Goal: Task Accomplishment & Management: Manage account settings

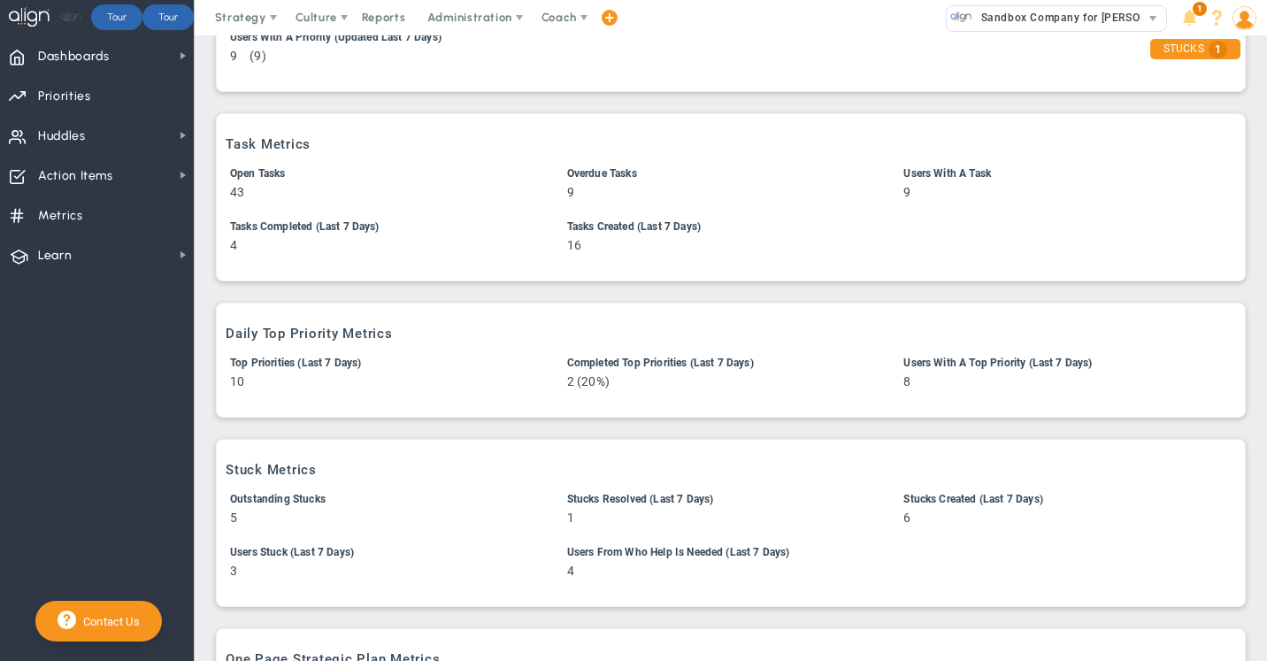
scroll to position [541, 0]
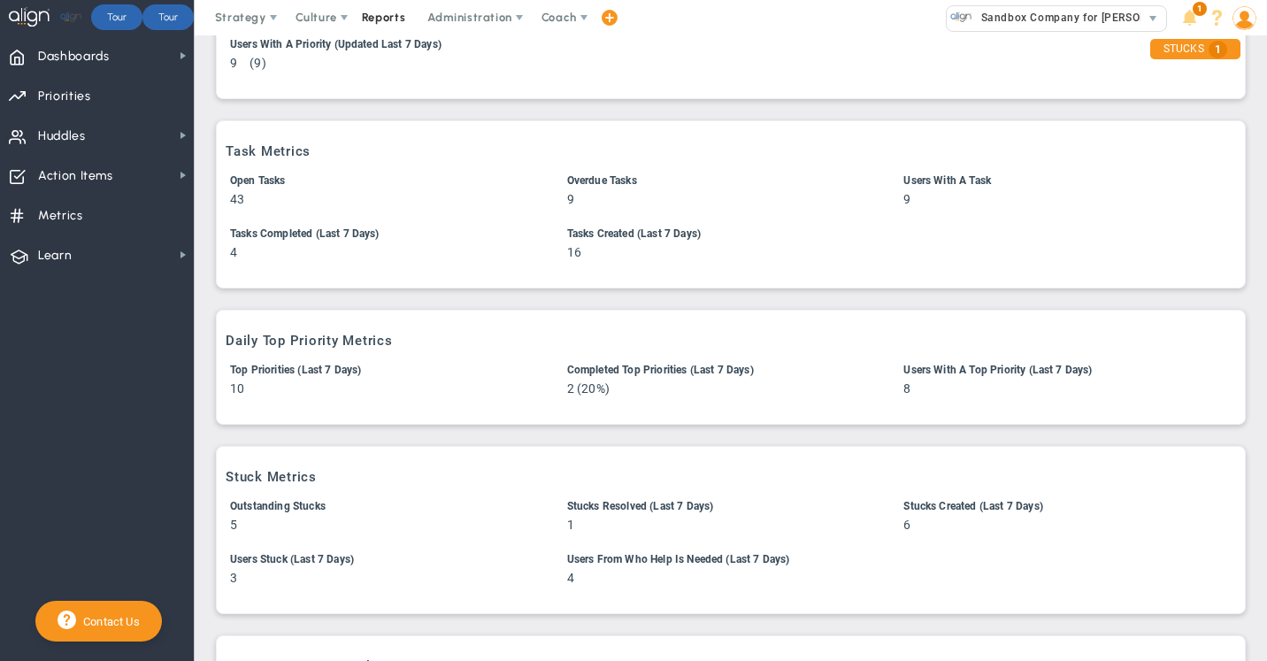
click at [384, 20] on span "Reports" at bounding box center [384, 17] width 62 height 35
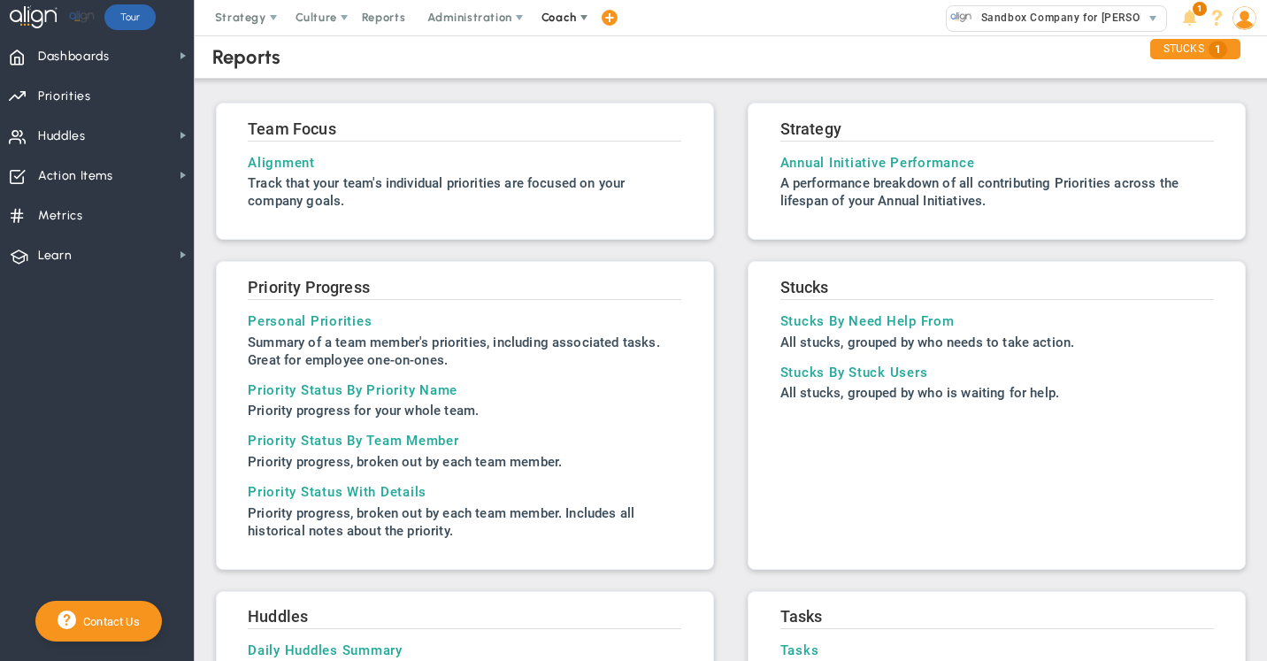
click at [558, 19] on span "Coach" at bounding box center [559, 17] width 35 height 13
click at [1026, 15] on span "Sandbox Company for [PERSON_NAME]" at bounding box center [1081, 17] width 217 height 23
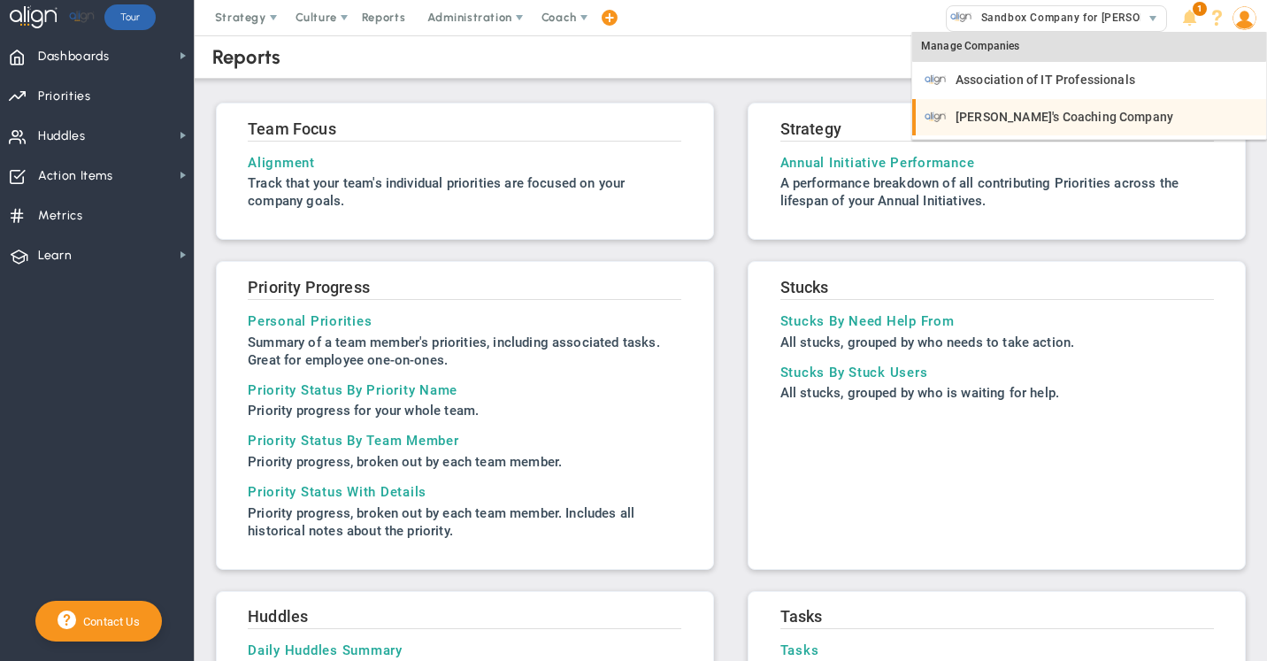
click at [964, 116] on span "[PERSON_NAME]'s Coaching Company" at bounding box center [1065, 117] width 218 height 12
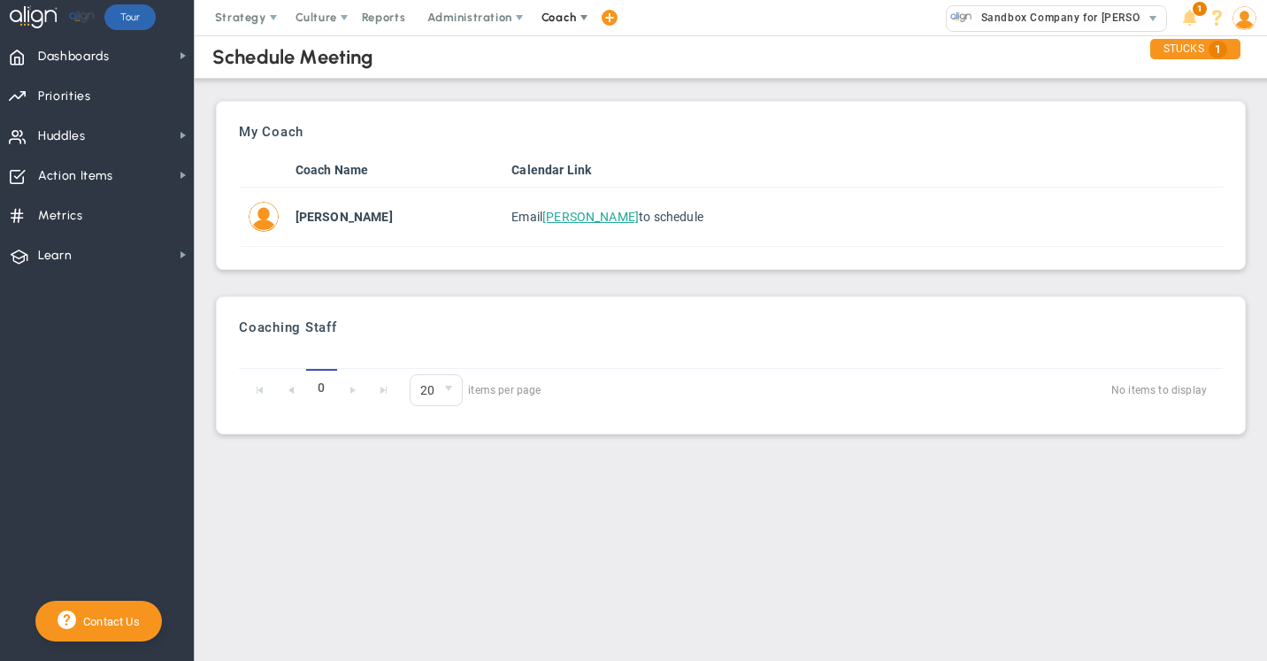
click at [560, 19] on span "Coach" at bounding box center [559, 17] width 35 height 13
click at [830, 42] on div "Schedule Meeting" at bounding box center [731, 56] width 1108 height 43
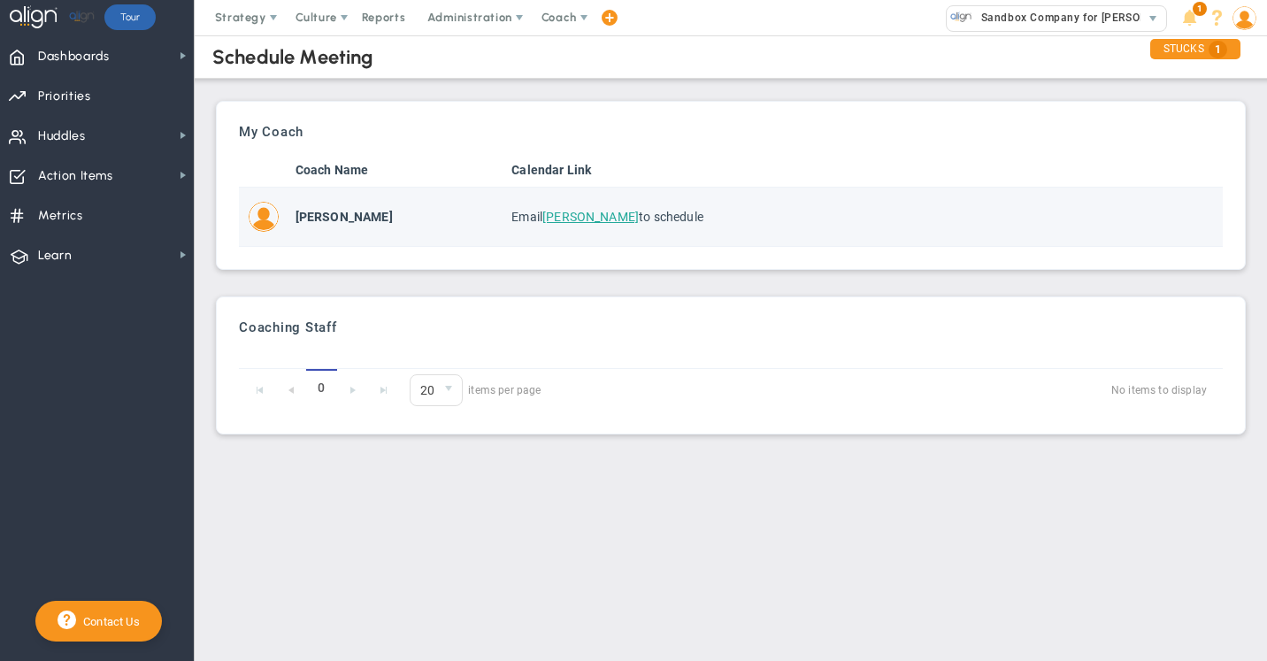
click at [575, 216] on span "[PERSON_NAME]" at bounding box center [591, 217] width 96 height 14
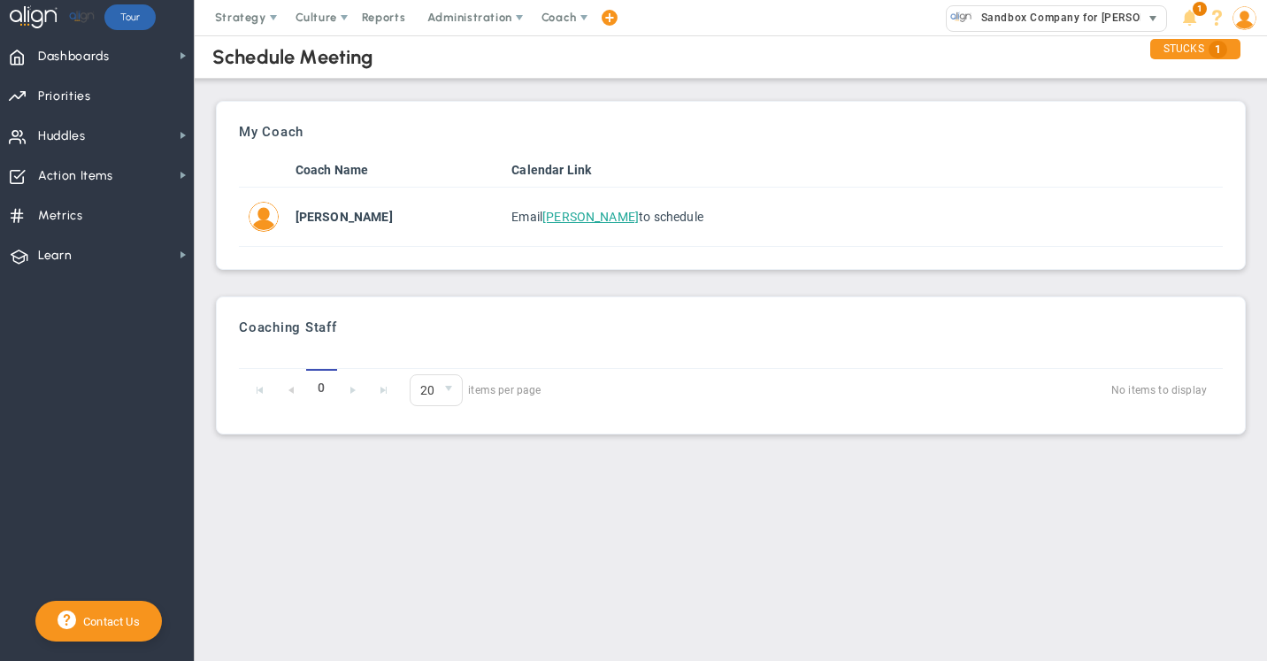
click at [1008, 19] on span "Sandbox Company for [PERSON_NAME]" at bounding box center [1081, 17] width 217 height 23
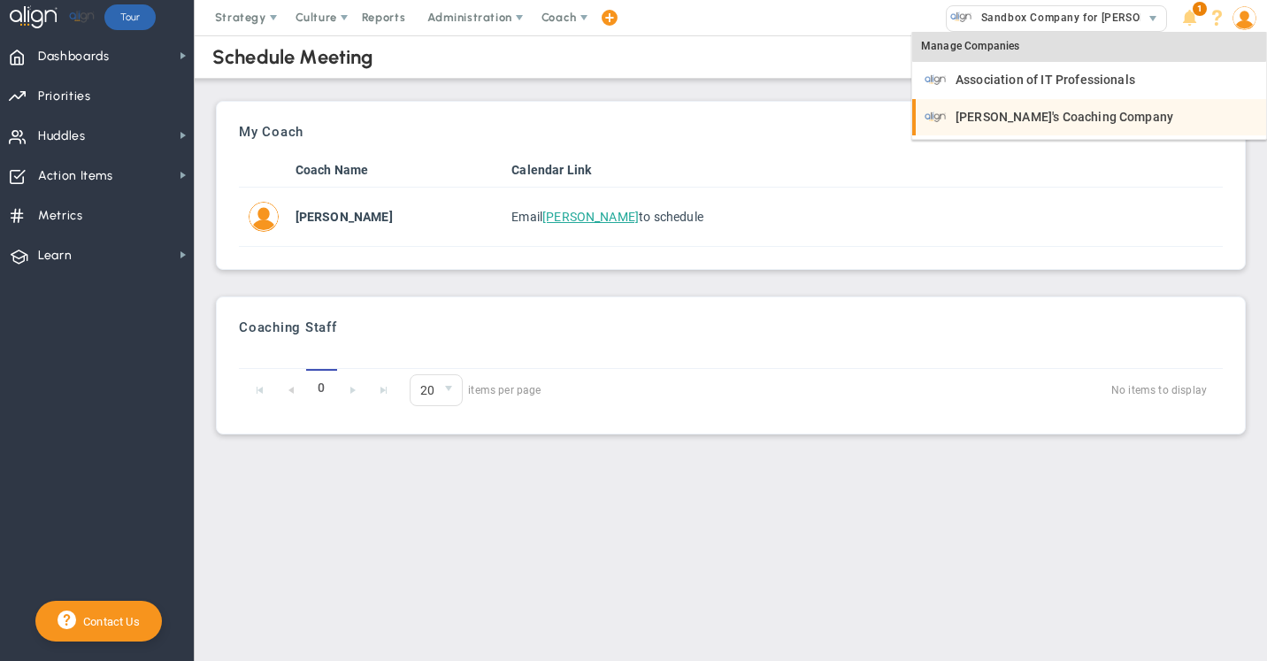
click at [1002, 111] on span "[PERSON_NAME]'s Coaching Company" at bounding box center [1065, 117] width 218 height 12
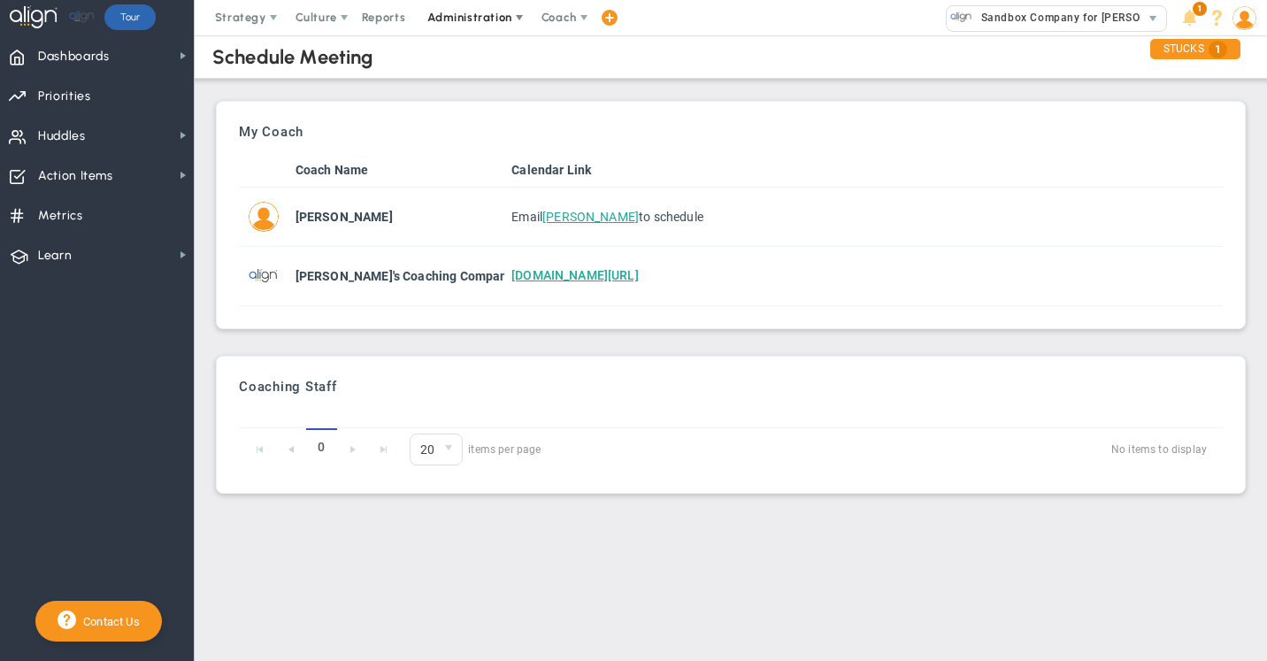
click at [467, 21] on span "Administration" at bounding box center [469, 17] width 84 height 13
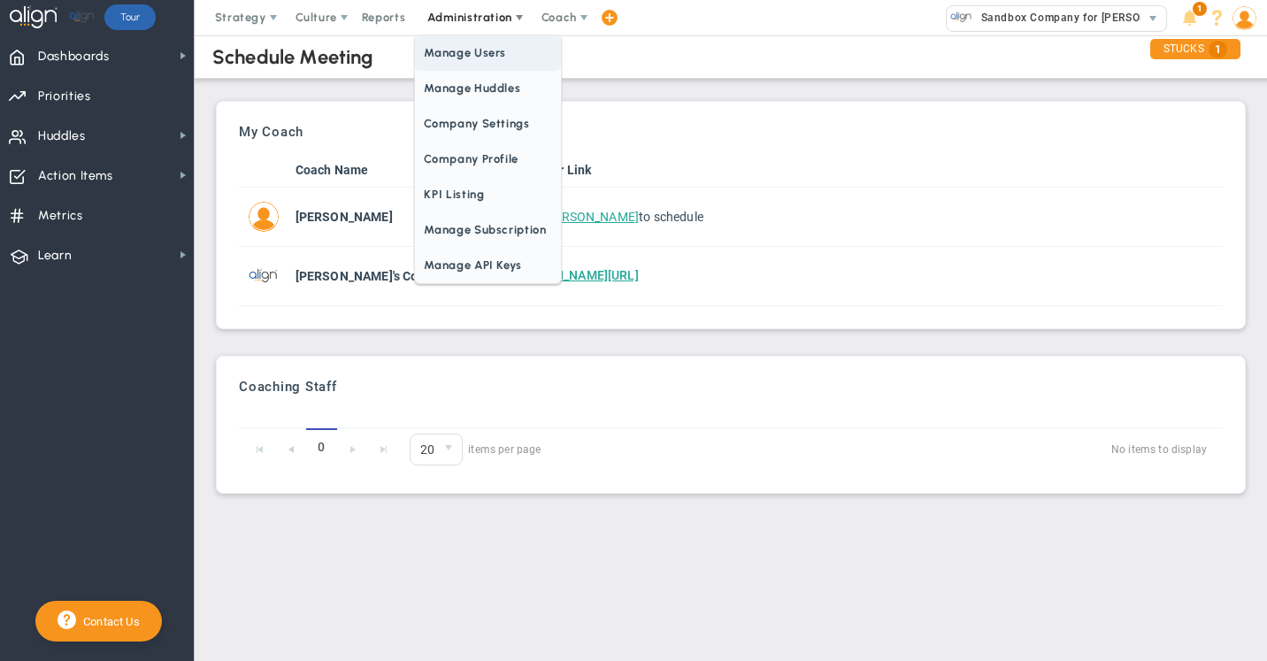
click at [465, 59] on span "Manage Users" at bounding box center [487, 52] width 145 height 35
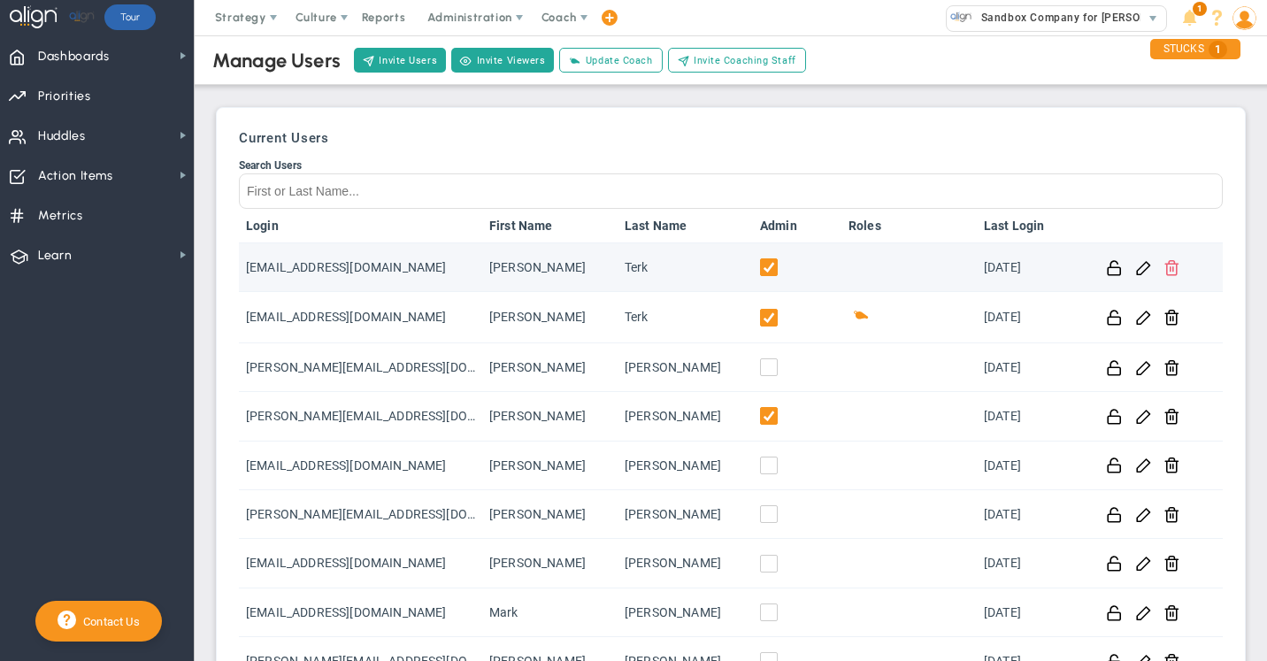
click at [1174, 267] on span at bounding box center [1172, 266] width 17 height 17
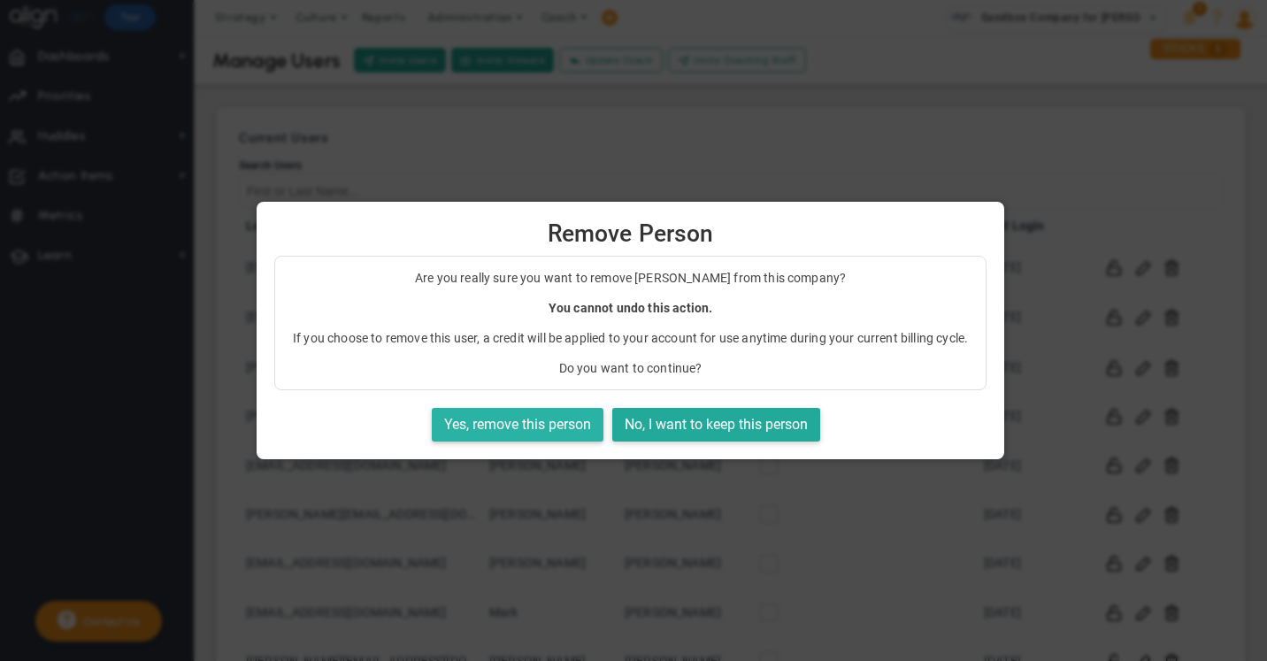
click at [505, 423] on button "Yes, remove this person" at bounding box center [518, 425] width 172 height 35
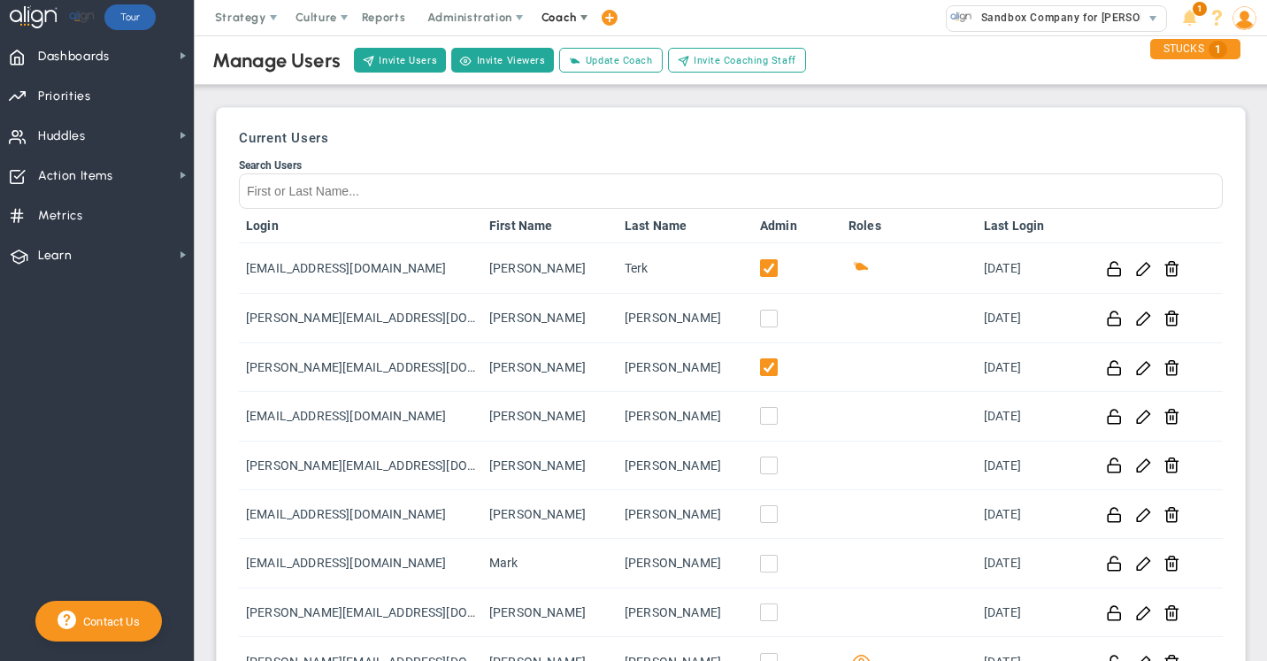
click at [562, 18] on span "Coach" at bounding box center [559, 17] width 35 height 13
click at [562, 55] on span "Schedule Meeting" at bounding box center [591, 52] width 125 height 35
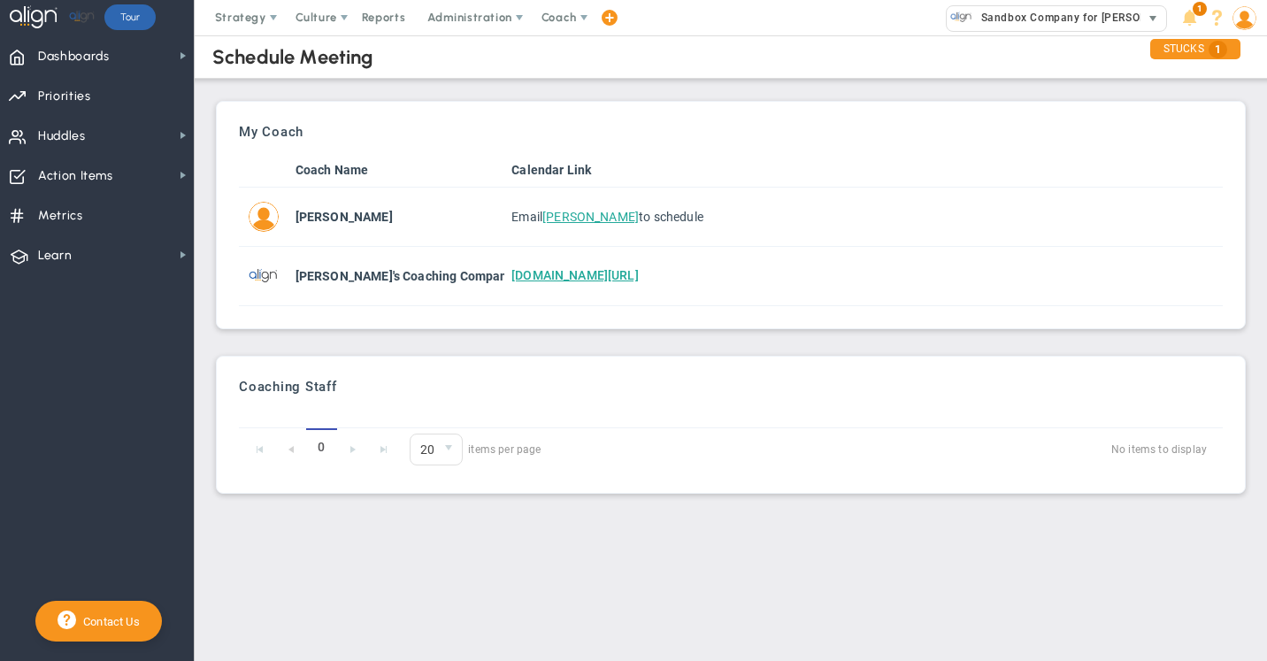
click at [994, 16] on span "Sandbox Company for [PERSON_NAME]" at bounding box center [1081, 17] width 217 height 23
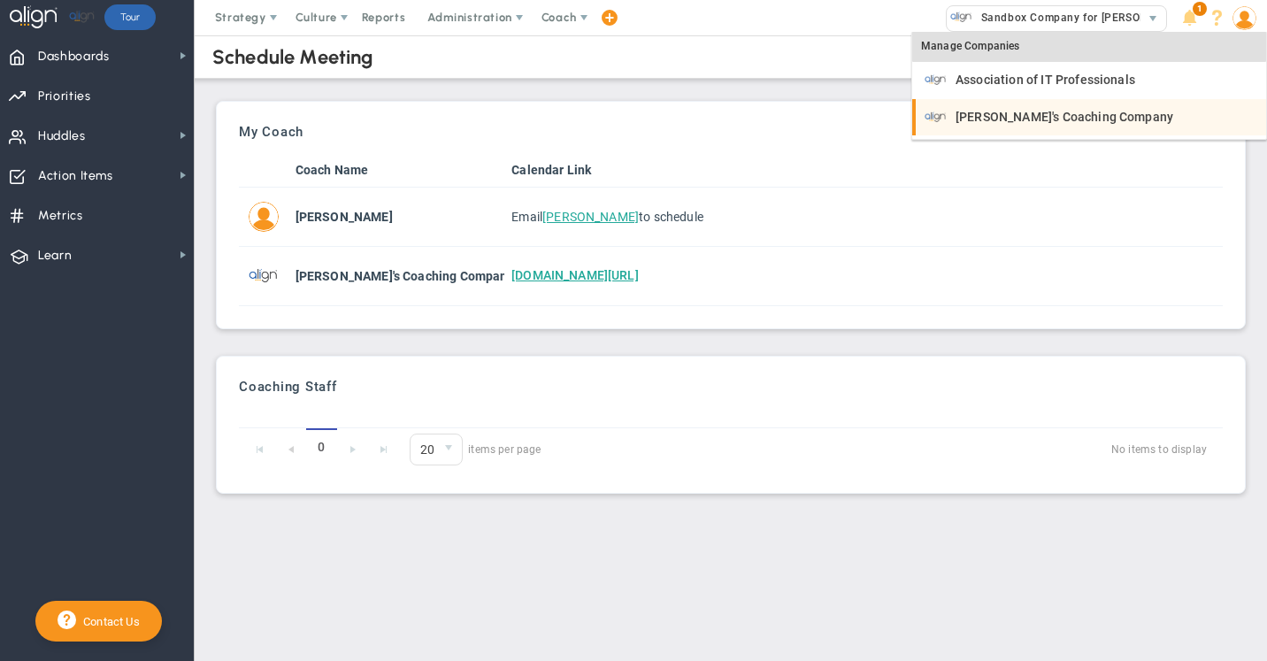
click at [982, 119] on span "[PERSON_NAME]'s Coaching Company" at bounding box center [1065, 117] width 218 height 12
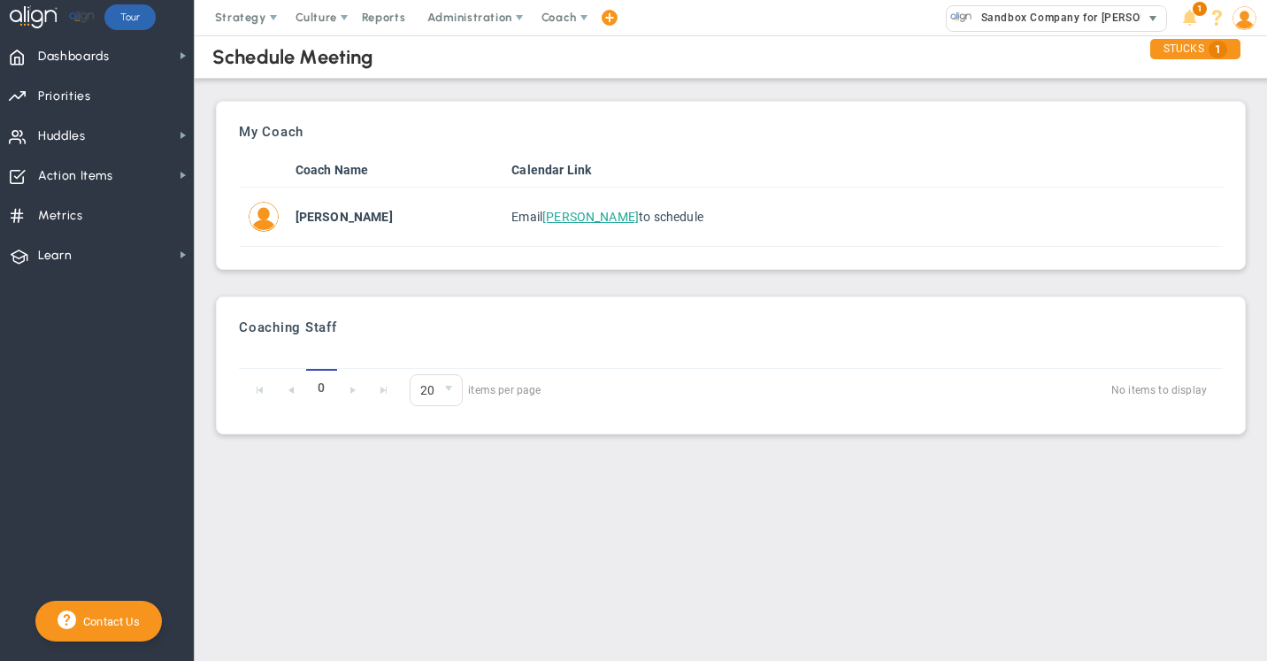
click at [1031, 20] on span "Sandbox Company for [PERSON_NAME]" at bounding box center [1081, 17] width 217 height 23
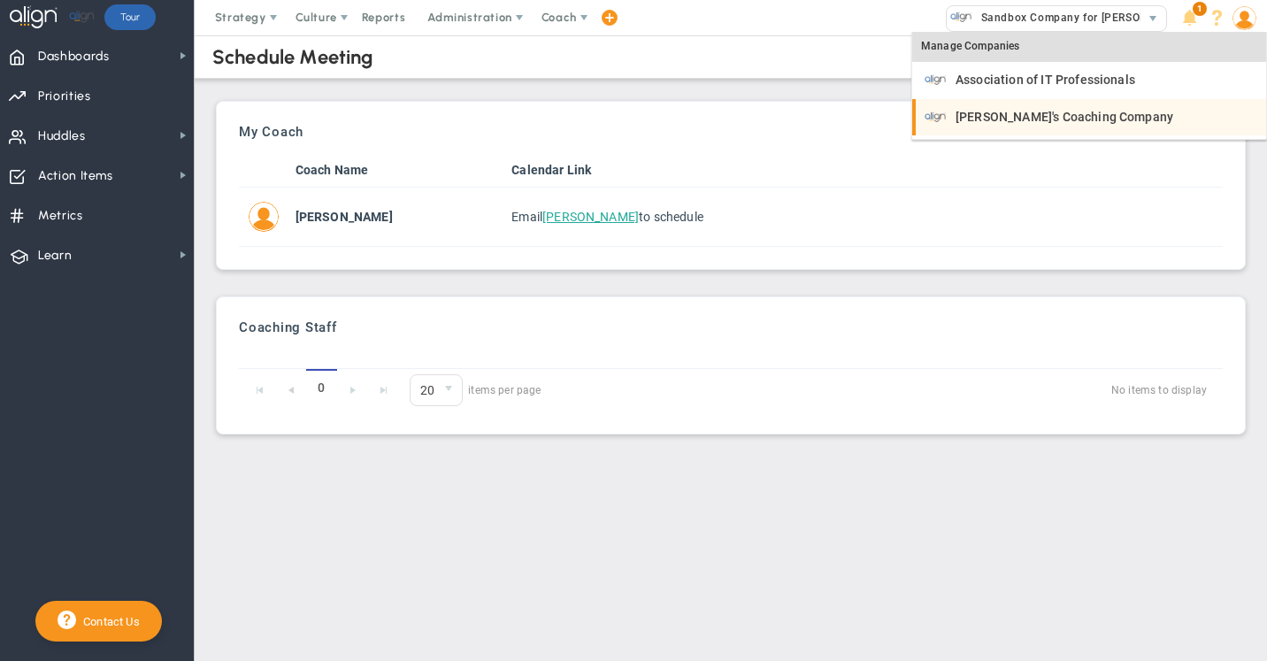
click at [992, 112] on span "[PERSON_NAME]'s Coaching Company" at bounding box center [1065, 117] width 218 height 12
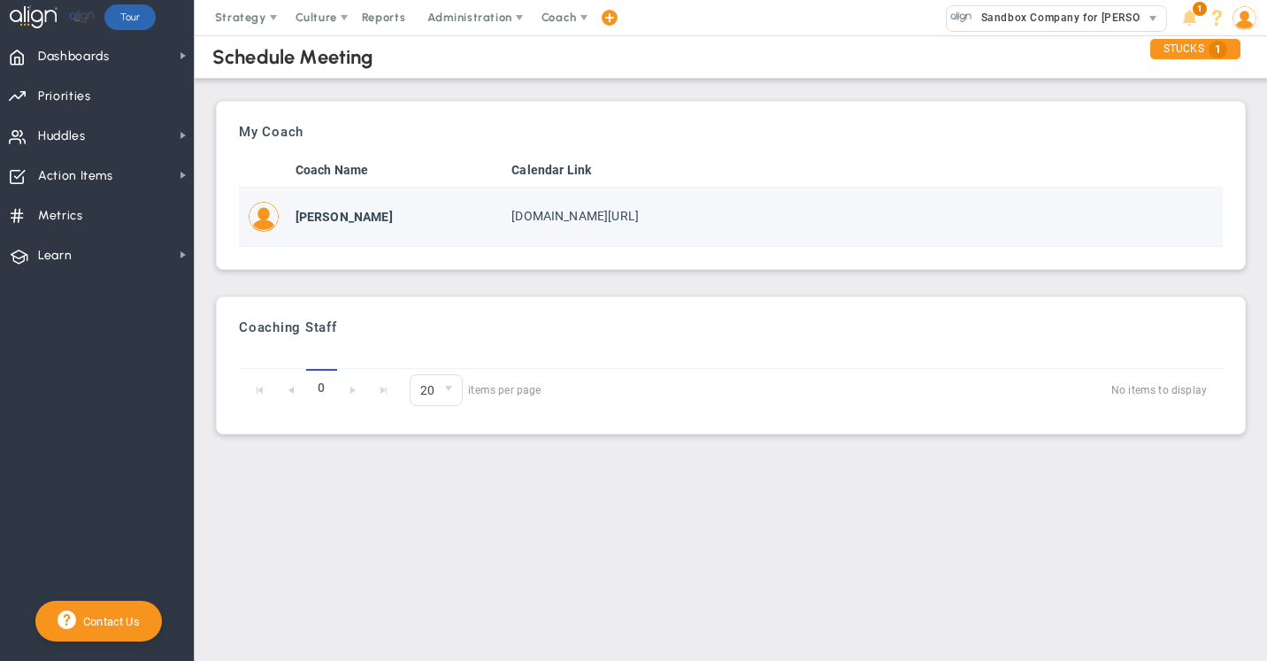
click at [603, 219] on span "[DOMAIN_NAME][URL]" at bounding box center [575, 216] width 127 height 14
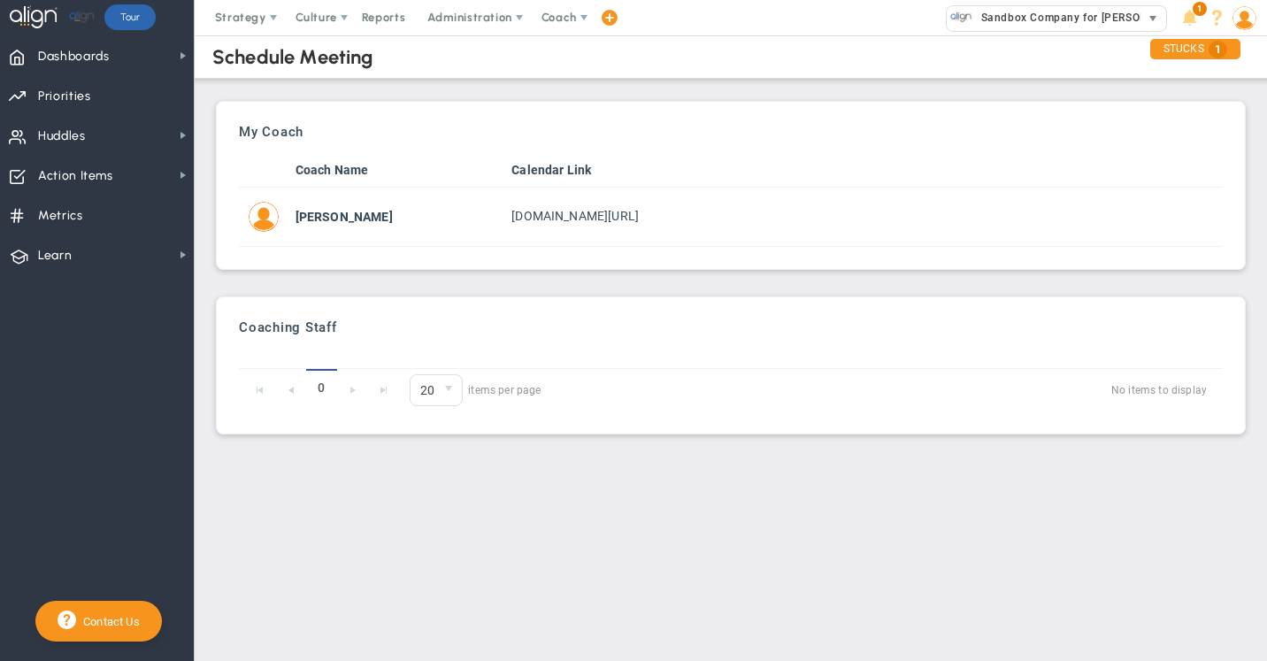
click at [1008, 14] on span "Sandbox Company for [PERSON_NAME]" at bounding box center [1081, 17] width 217 height 23
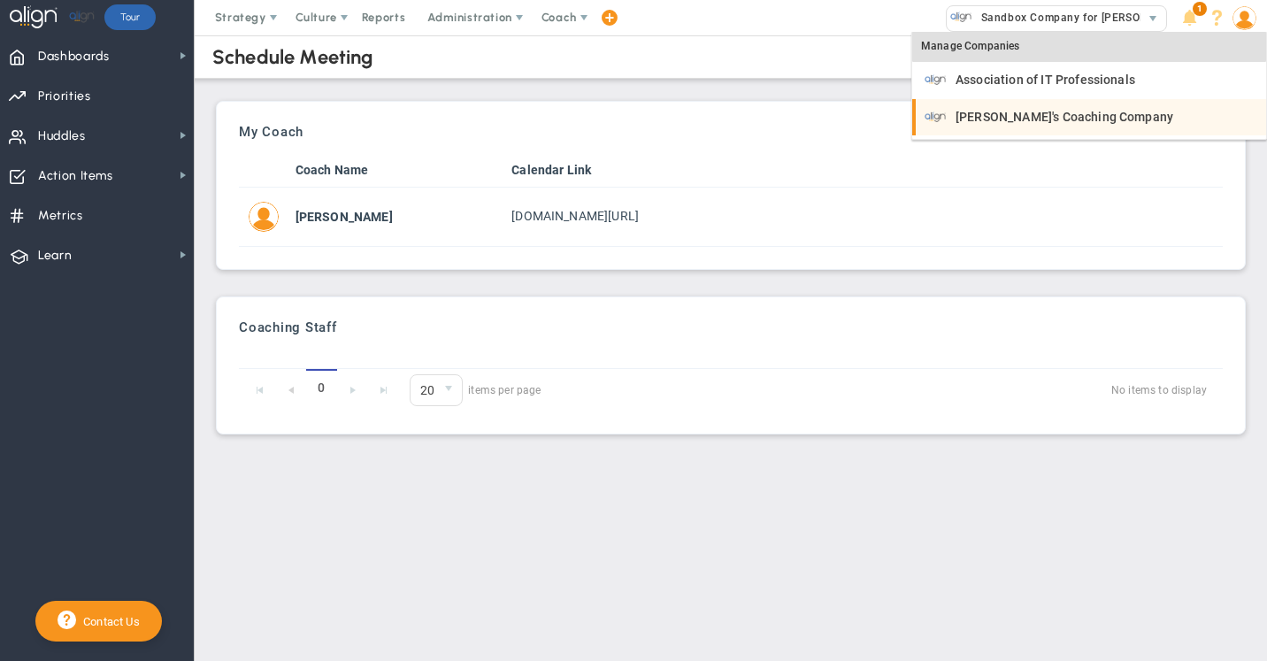
click at [993, 128] on li "[PERSON_NAME]'s Coaching Company" at bounding box center [1089, 117] width 354 height 37
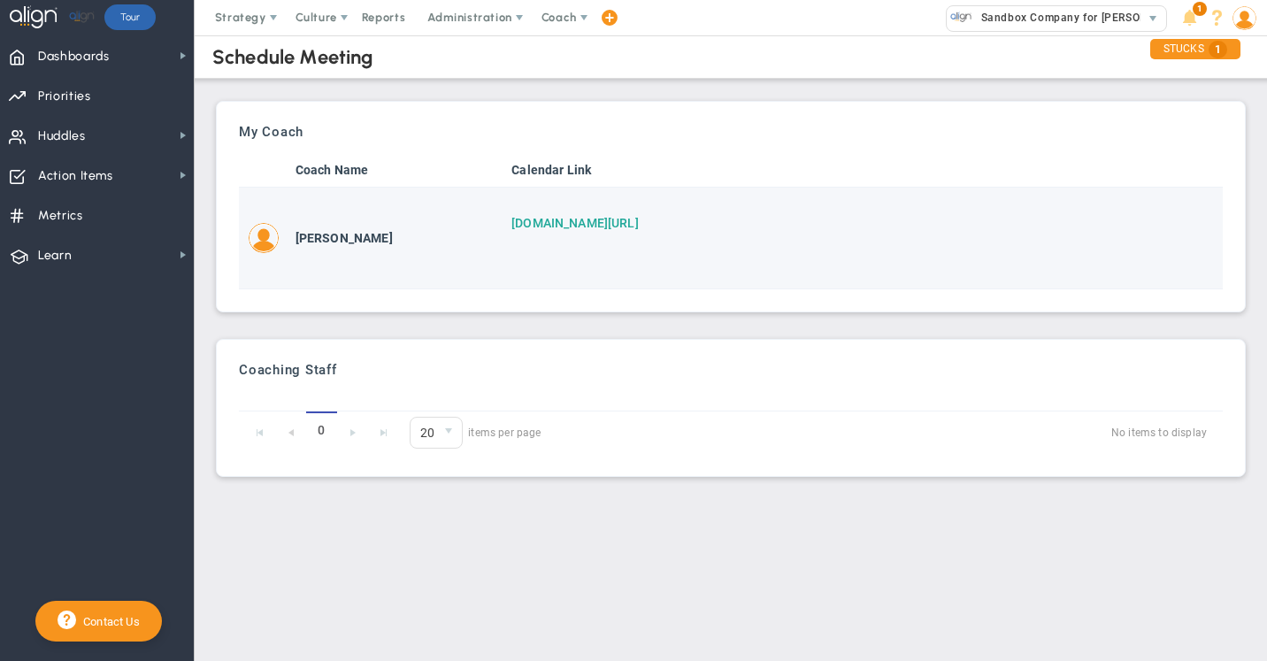
click at [575, 224] on link "[DOMAIN_NAME][URL]" at bounding box center [575, 223] width 127 height 14
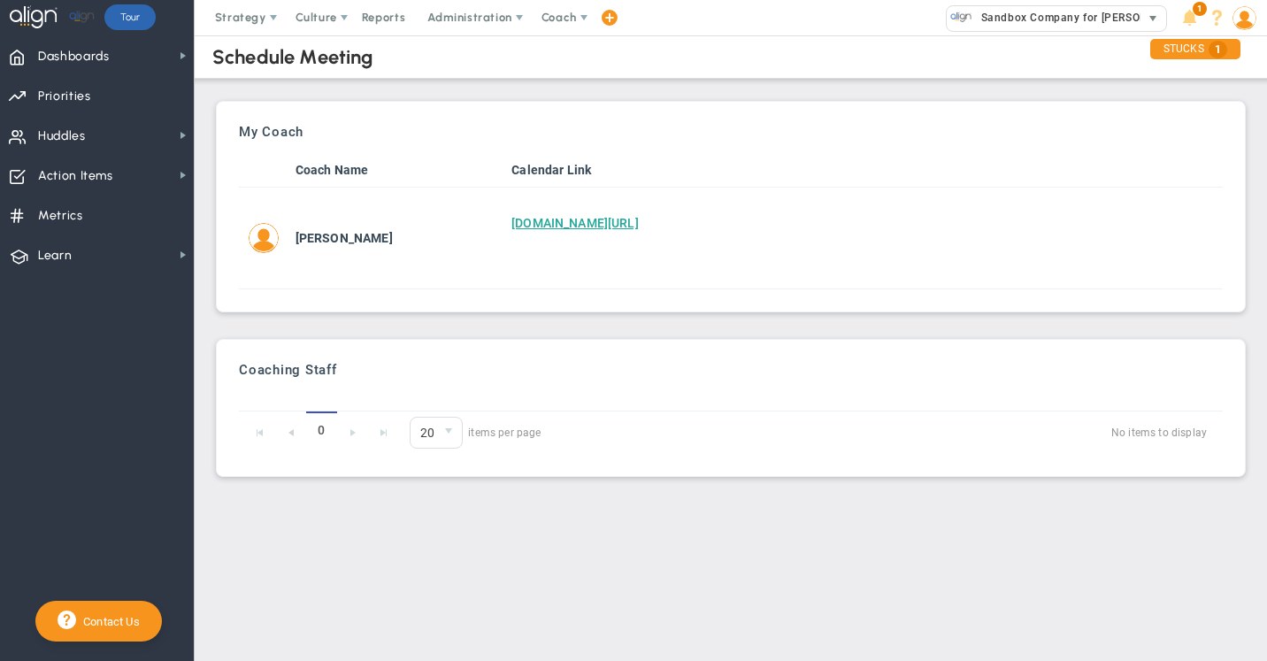
click at [1027, 15] on span "Sandbox Company for [PERSON_NAME]" at bounding box center [1081, 17] width 217 height 23
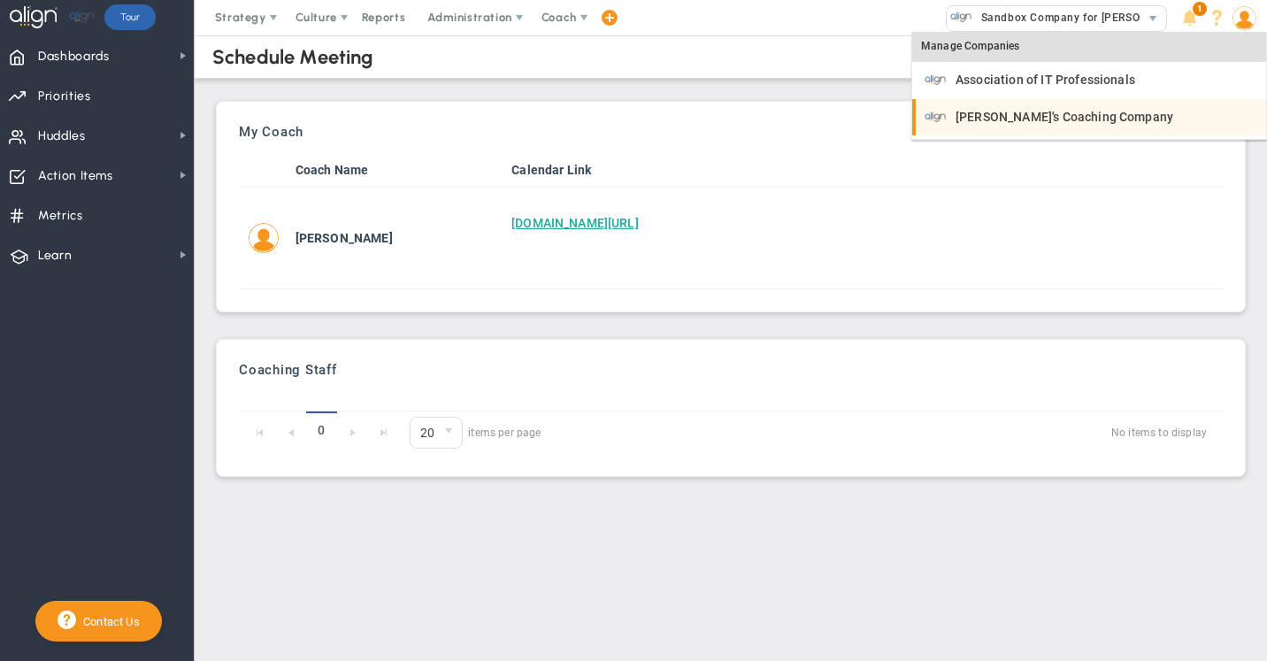
click at [1021, 119] on span "[PERSON_NAME]'s Coaching Company" at bounding box center [1065, 117] width 218 height 12
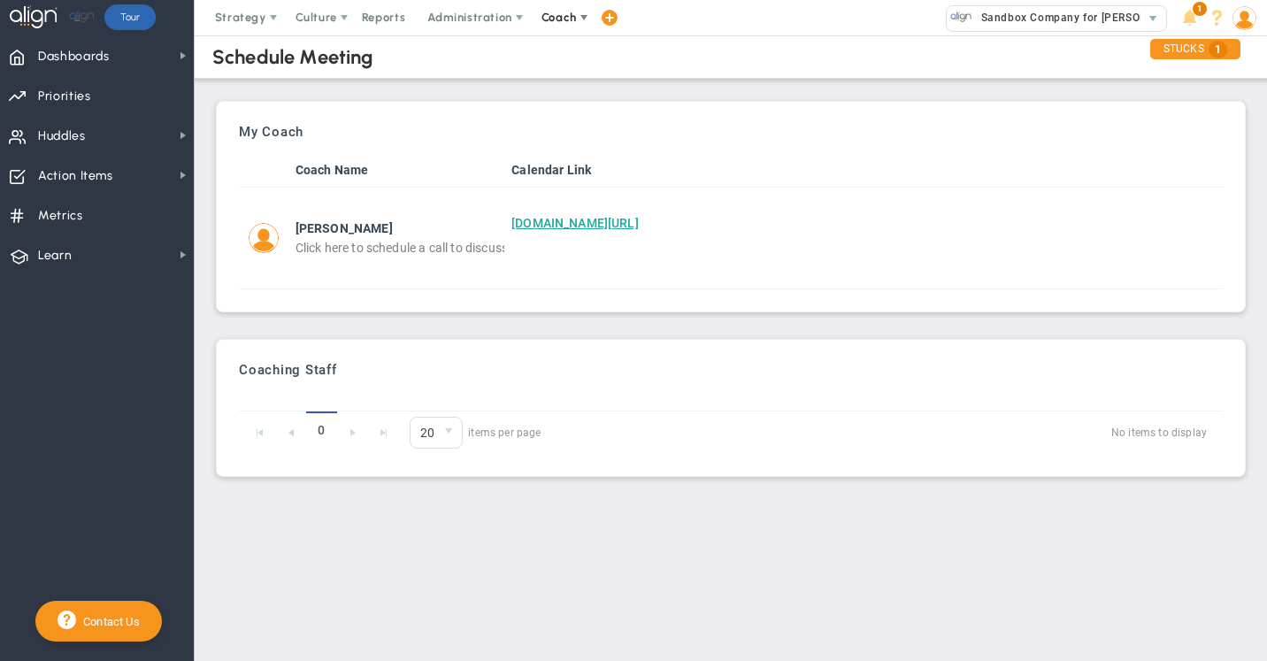
click at [562, 19] on span "Coach" at bounding box center [559, 17] width 35 height 13
click at [562, 53] on span "Schedule Meeting" at bounding box center [591, 52] width 125 height 35
click at [1017, 16] on span "Sandbox Company for [PERSON_NAME]" at bounding box center [1081, 17] width 217 height 23
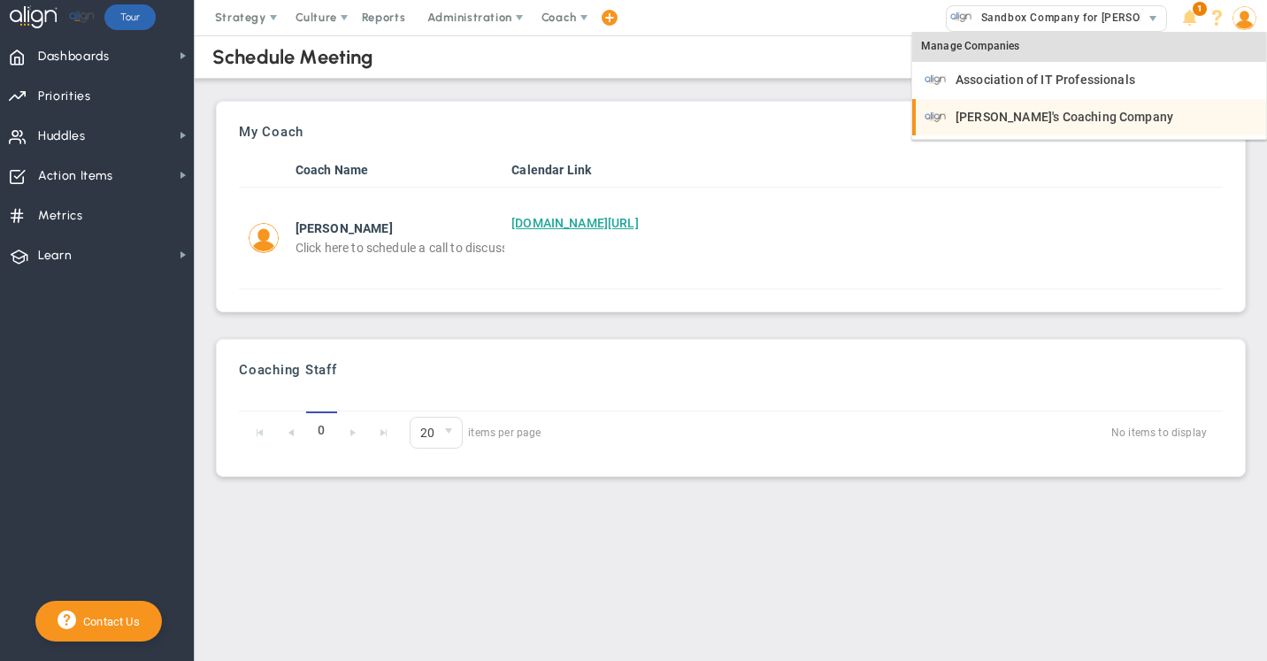
click at [989, 113] on span "[PERSON_NAME]'s Coaching Company" at bounding box center [1065, 117] width 218 height 12
